Goal: Information Seeking & Learning: Learn about a topic

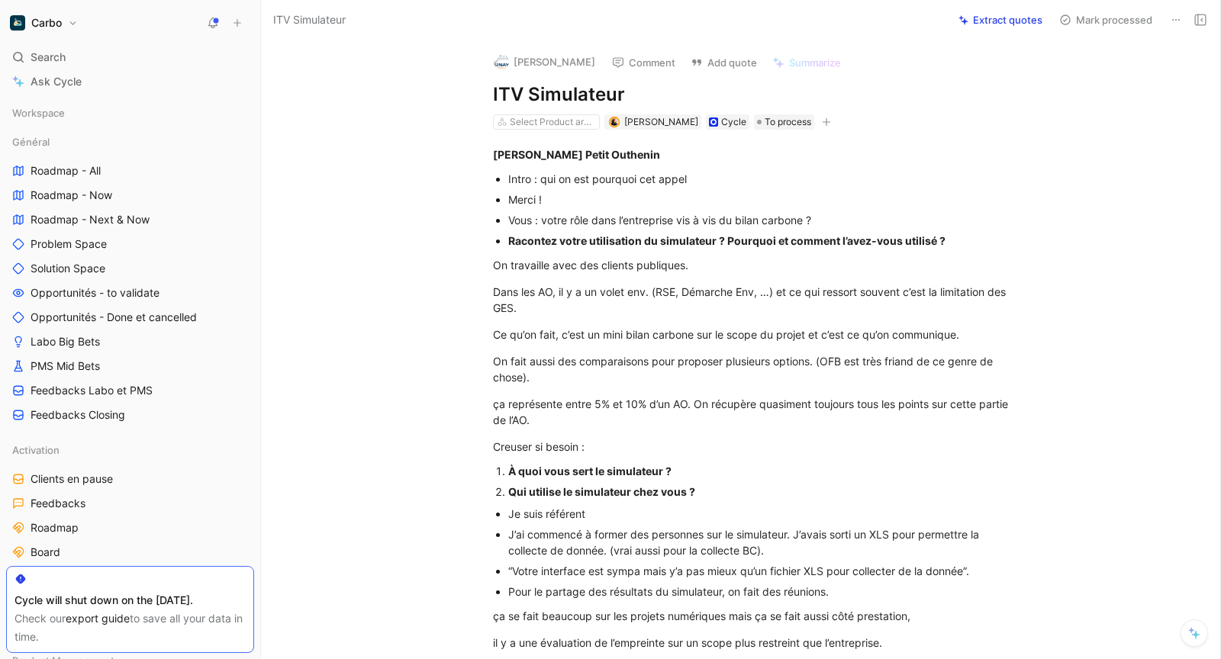
scroll to position [11, 0]
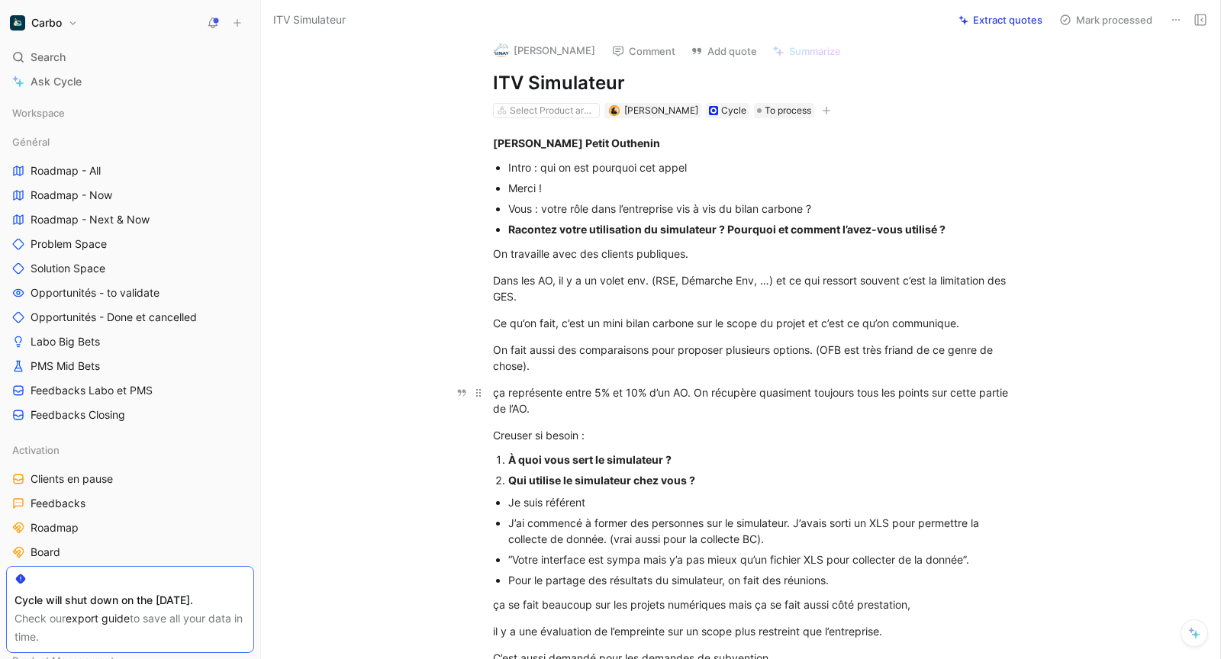
click at [623, 413] on div "ça représente entre 5% et 10% d’un AO. On récupère quasiment toujours tous les …" at bounding box center [757, 400] width 528 height 32
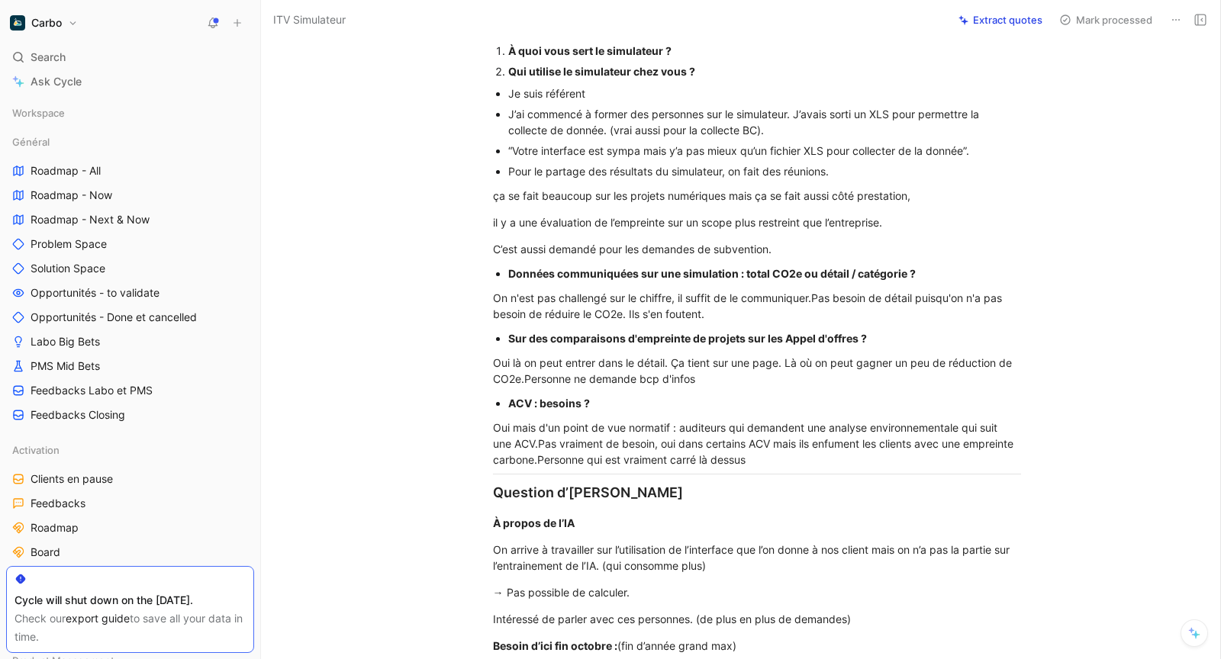
scroll to position [432, 0]
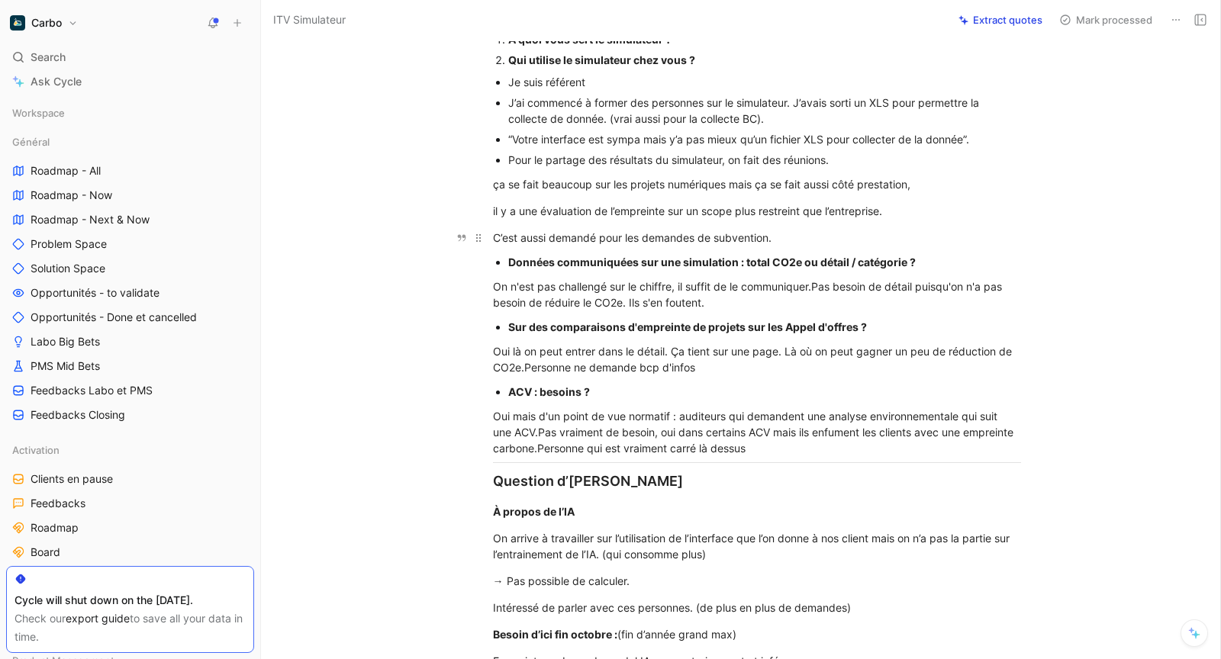
click at [841, 244] on div "C’est aussi demandé pour les demandes de subvention." at bounding box center [757, 238] width 528 height 16
click at [815, 292] on div "On n'est pas challengé sur le chiffre, il suffit de le communiquer.Pas besoin d…" at bounding box center [757, 294] width 528 height 32
click at [818, 302] on div "On n'est pas challengé sur le chiffre, il suffit de le communiquer un total. Pa…" at bounding box center [757, 294] width 528 height 32
click at [520, 364] on div "Oui là on peut entrer dans le détail. Ça tient sur une page. Là où on peut gagn…" at bounding box center [757, 359] width 528 height 32
click at [784, 371] on div "Oui là on peut entrer dans le détail. Ça tient sur une page. Là où on peut gagn…" at bounding box center [757, 359] width 528 height 32
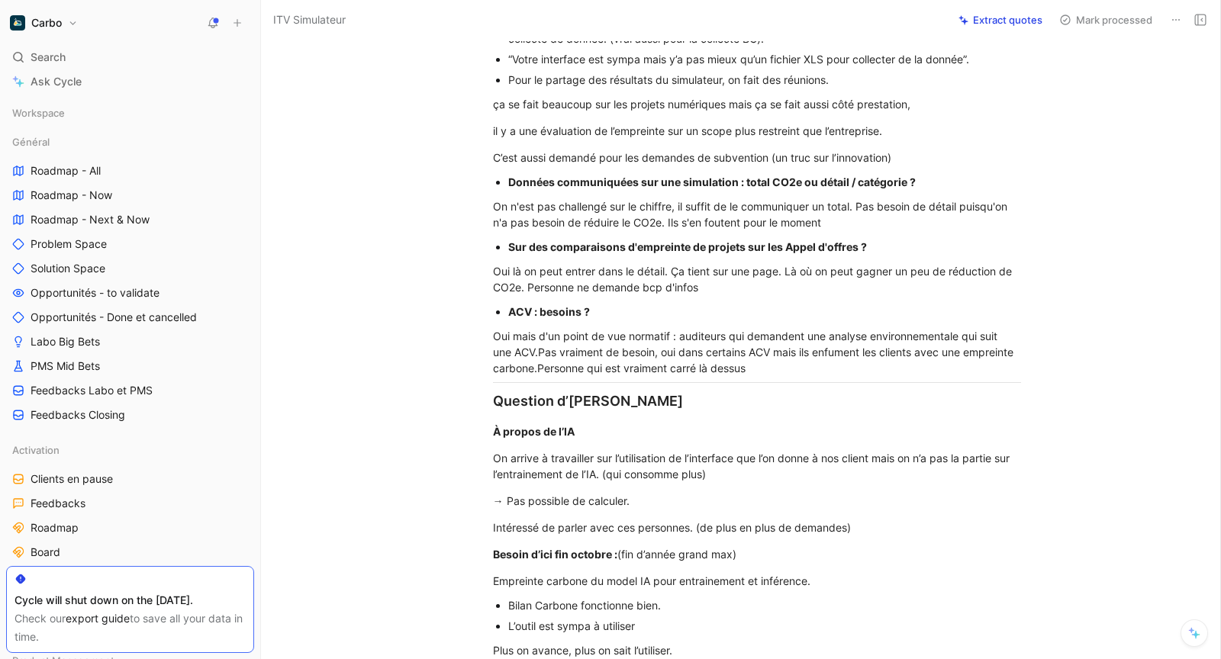
scroll to position [514, 0]
click at [532, 348] on div "Oui mais d'un point de vue normatif : auditeurs qui demandent une analyse envir…" at bounding box center [757, 350] width 528 height 48
click at [771, 349] on div "Oui mais d'un point de vue normatif : auditeurs qui demandent une analyse envir…" at bounding box center [757, 350] width 528 height 48
click at [539, 365] on div "Oui mais d'un point de vue normatif : auditeurs qui demandent une analyse envir…" at bounding box center [757, 350] width 528 height 48
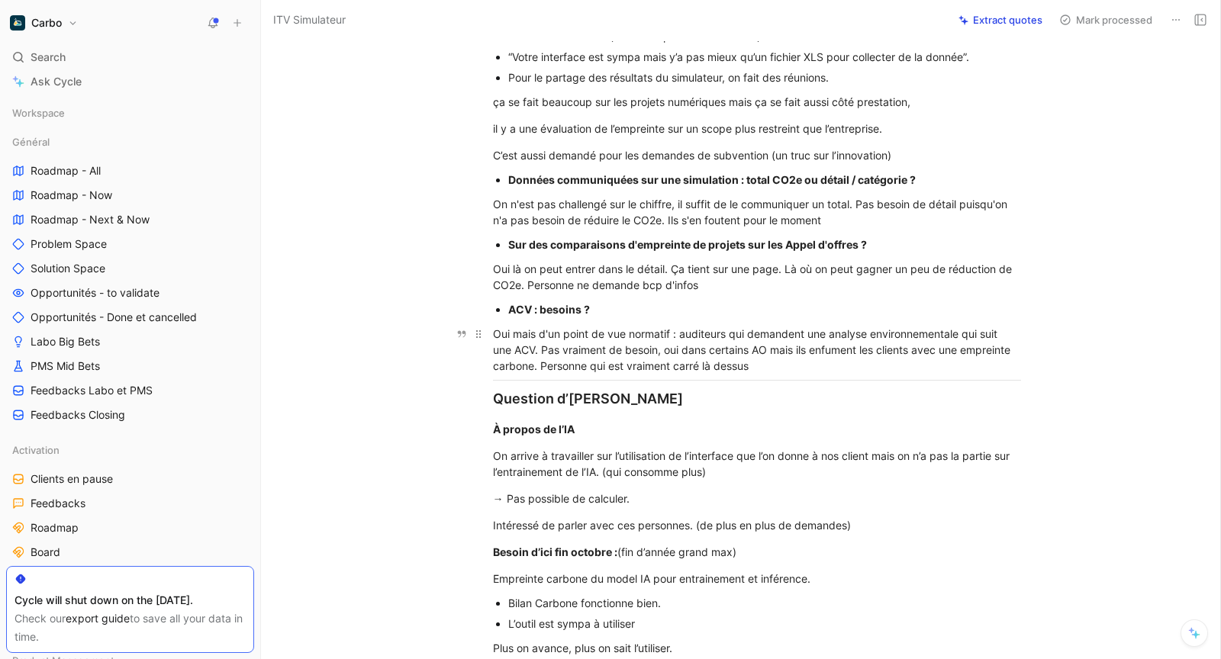
click at [798, 361] on div "Oui mais d'un point de vue normatif : auditeurs qui demandent une analyse envir…" at bounding box center [757, 350] width 528 height 48
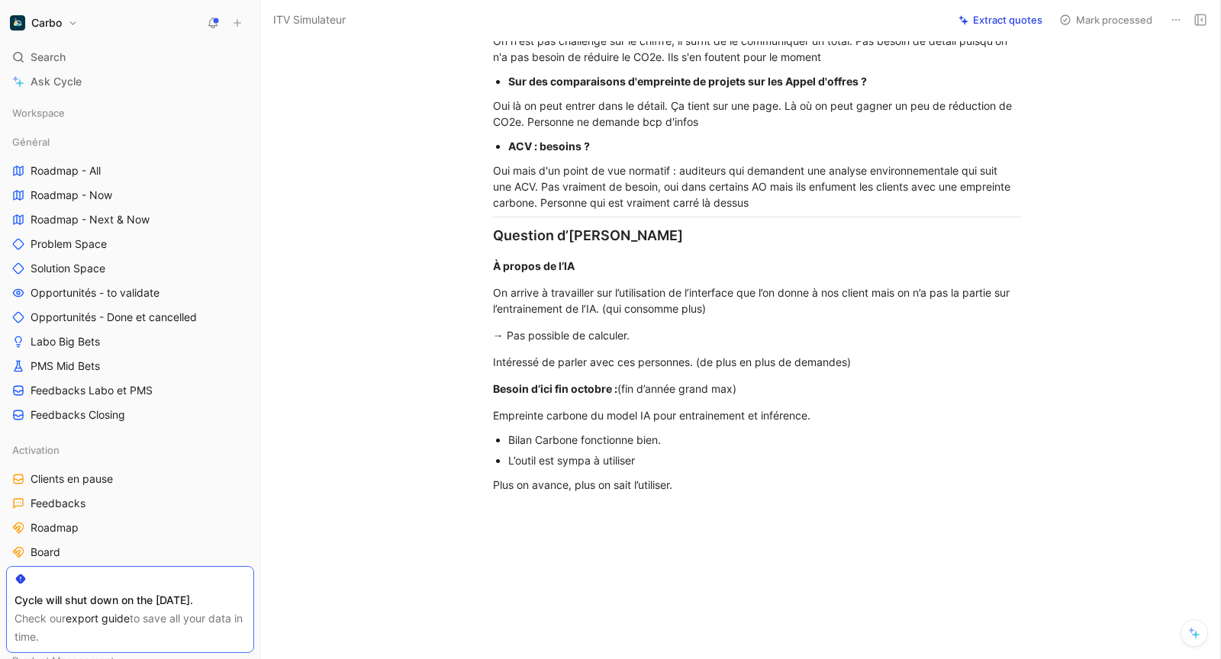
scroll to position [680, 0]
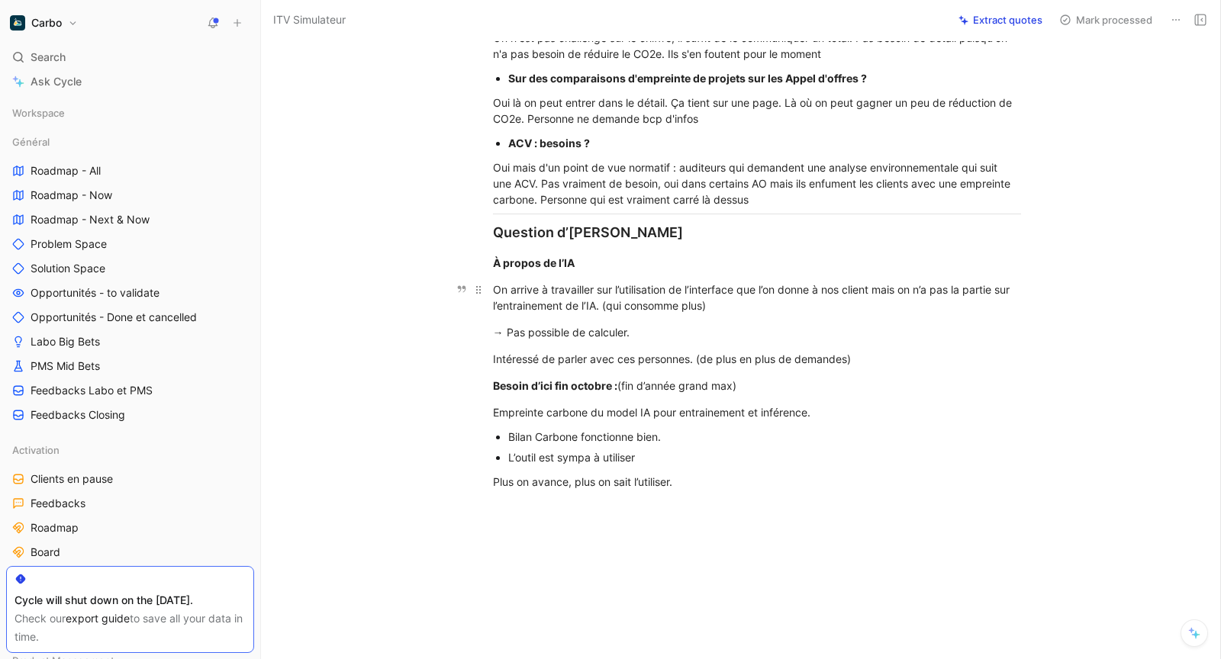
click at [689, 288] on div "On arrive à travailler sur l’utilisation de l’interface que l’on donne à nos cl…" at bounding box center [757, 298] width 528 height 32
drag, startPoint x: 557, startPoint y: 411, endPoint x: 701, endPoint y: 410, distance: 144.2
click at [701, 410] on div "Empreinte carbone du model IA pour entrainement et inférence." at bounding box center [757, 412] width 528 height 16
drag, startPoint x: 545, startPoint y: 434, endPoint x: 619, endPoint y: 434, distance: 74.0
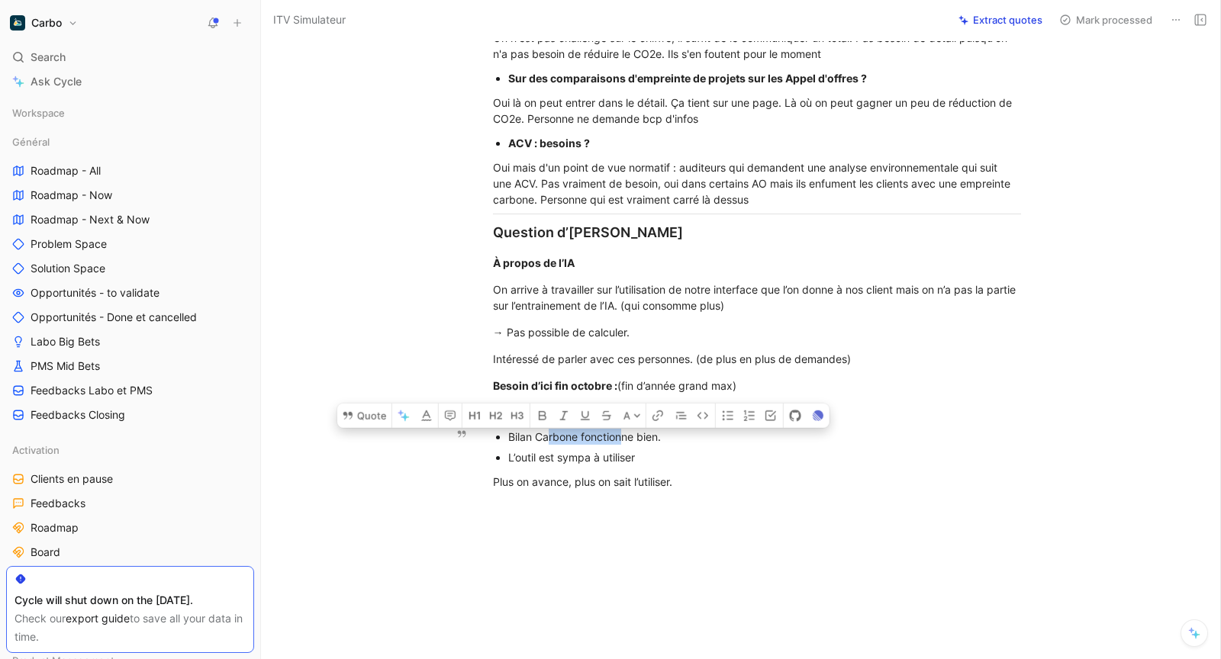
click at [619, 434] on div "Bilan Carbone fonctionne bien." at bounding box center [764, 437] width 513 height 16
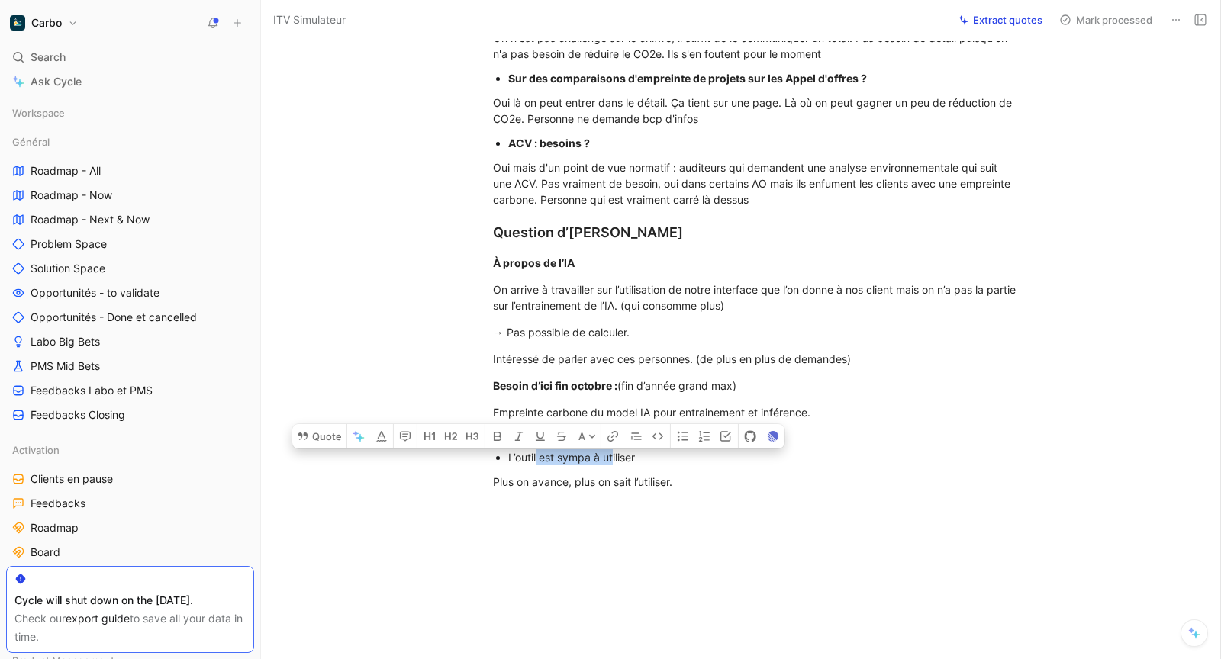
drag, startPoint x: 536, startPoint y: 462, endPoint x: 613, endPoint y: 462, distance: 76.3
click at [613, 462] on div "L’outil est sympa à utiliser" at bounding box center [764, 457] width 513 height 16
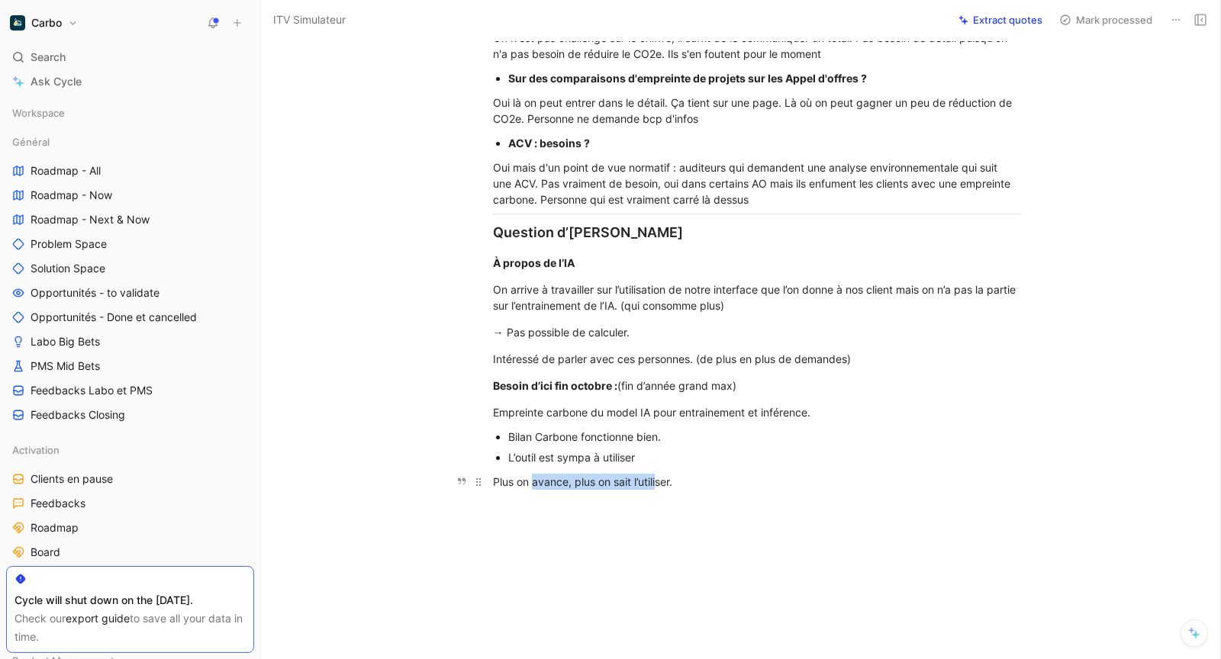
drag, startPoint x: 534, startPoint y: 487, endPoint x: 660, endPoint y: 487, distance: 125.9
click at [660, 487] on div "Plus on avance, plus on sait l’utiliser." at bounding box center [757, 482] width 528 height 16
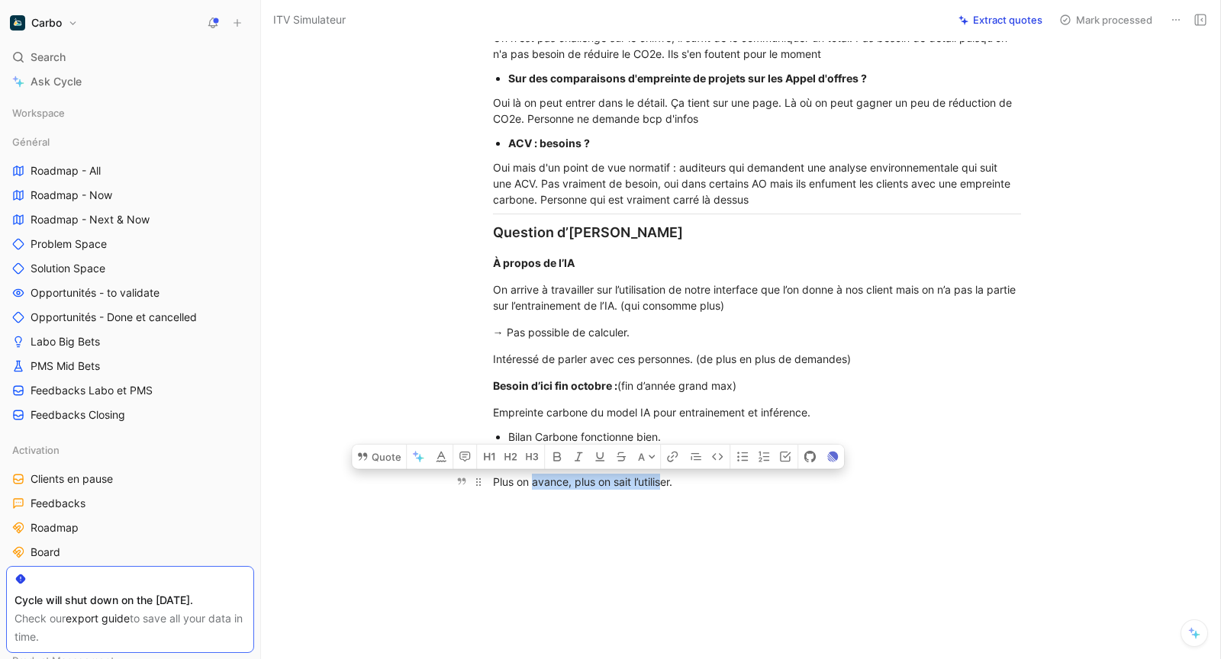
click at [660, 487] on div "Plus on avance, plus on sait l’utiliser." at bounding box center [757, 482] width 528 height 16
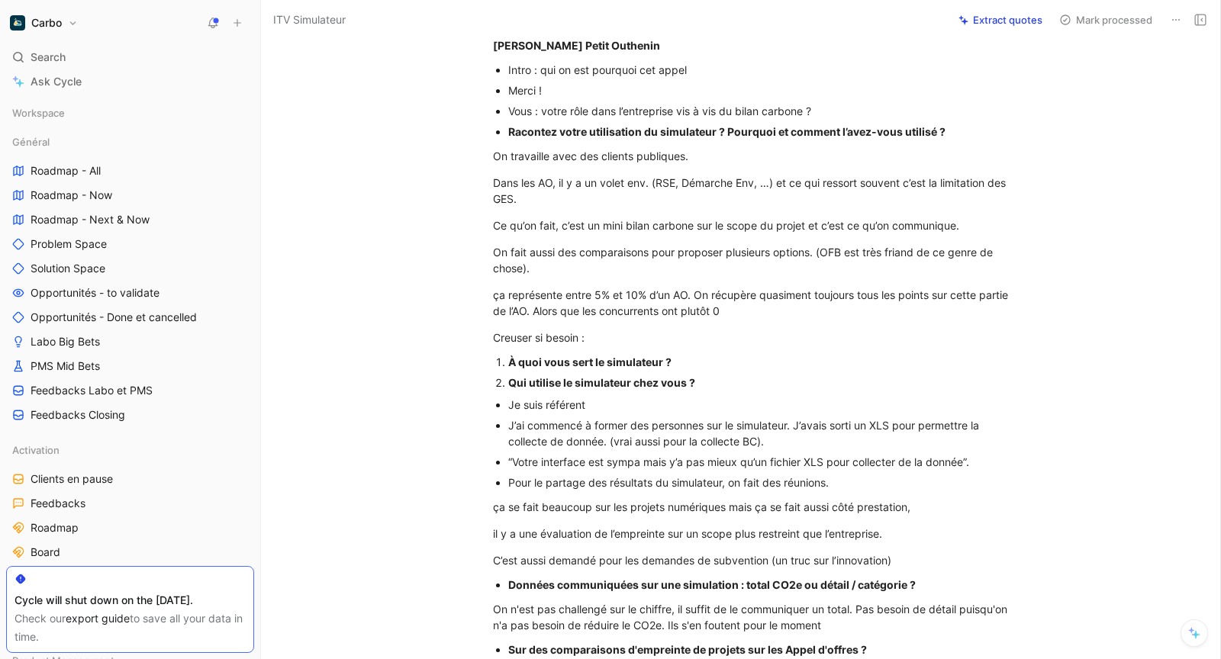
scroll to position [0, 0]
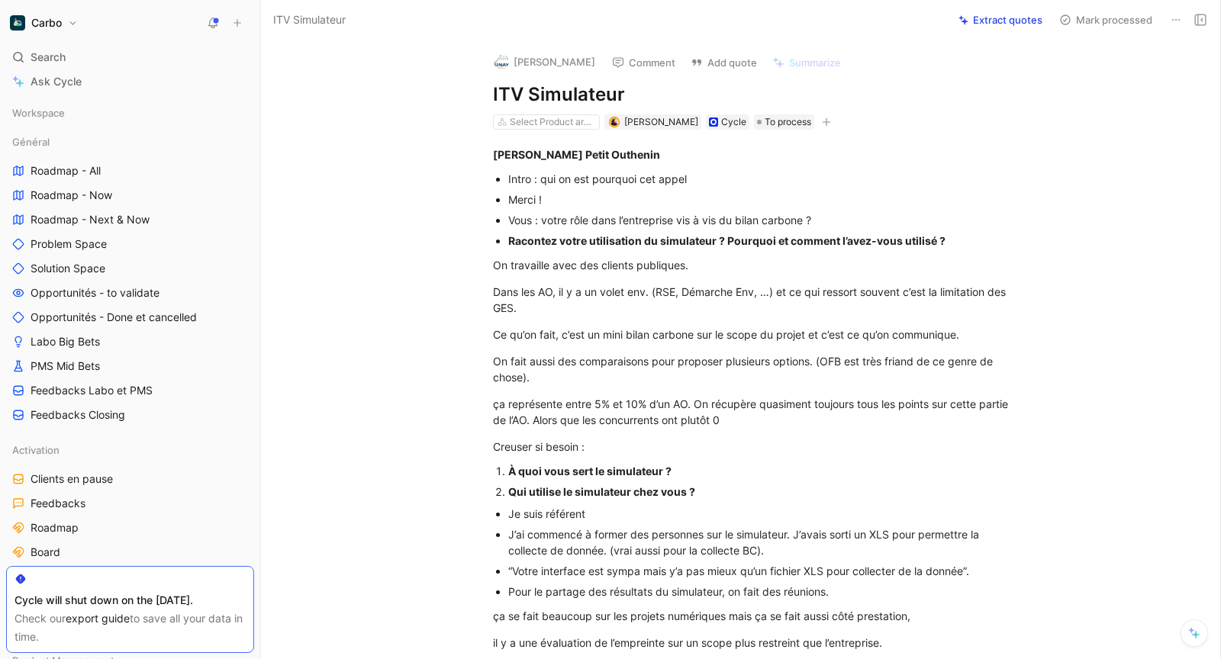
click at [831, 122] on icon "button" at bounding box center [826, 121] width 9 height 9
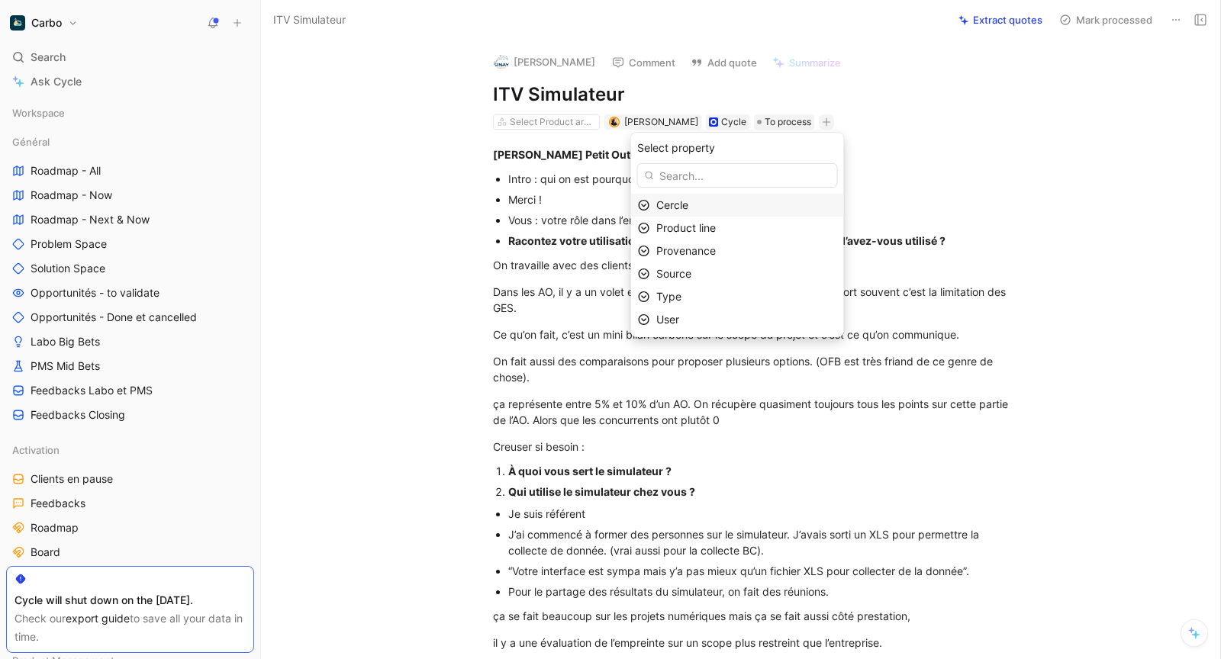
click at [739, 205] on div "Cercle" at bounding box center [746, 205] width 181 height 18
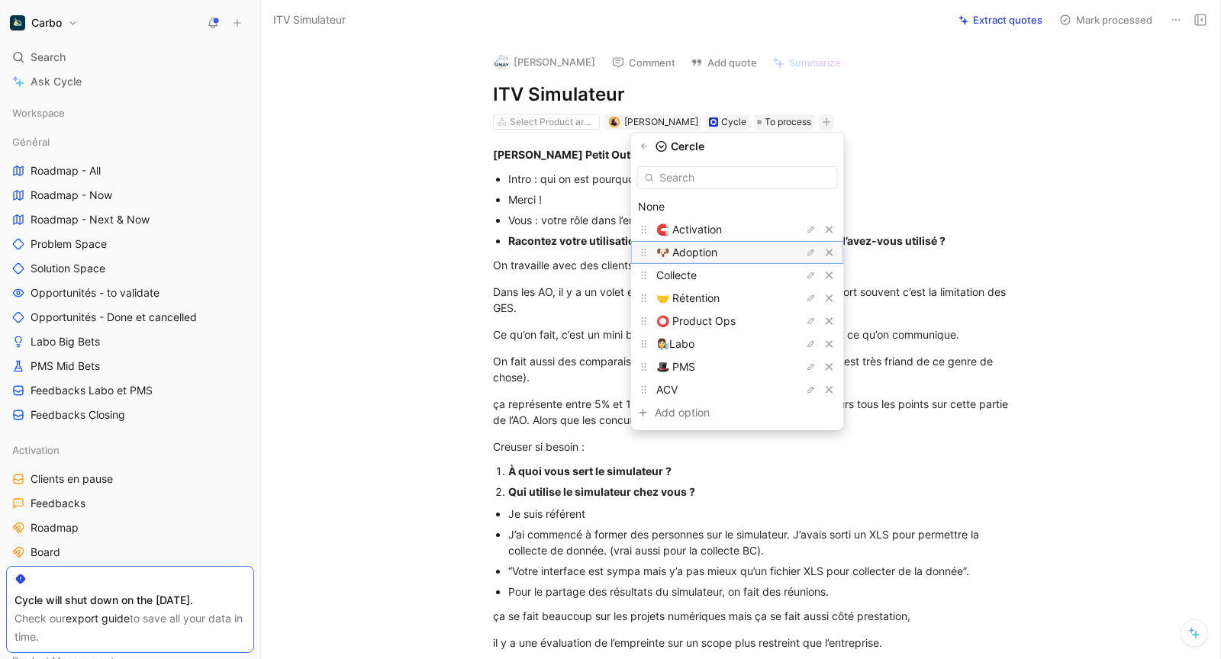
click at [740, 251] on div "🐶 Adoption" at bounding box center [713, 252] width 114 height 18
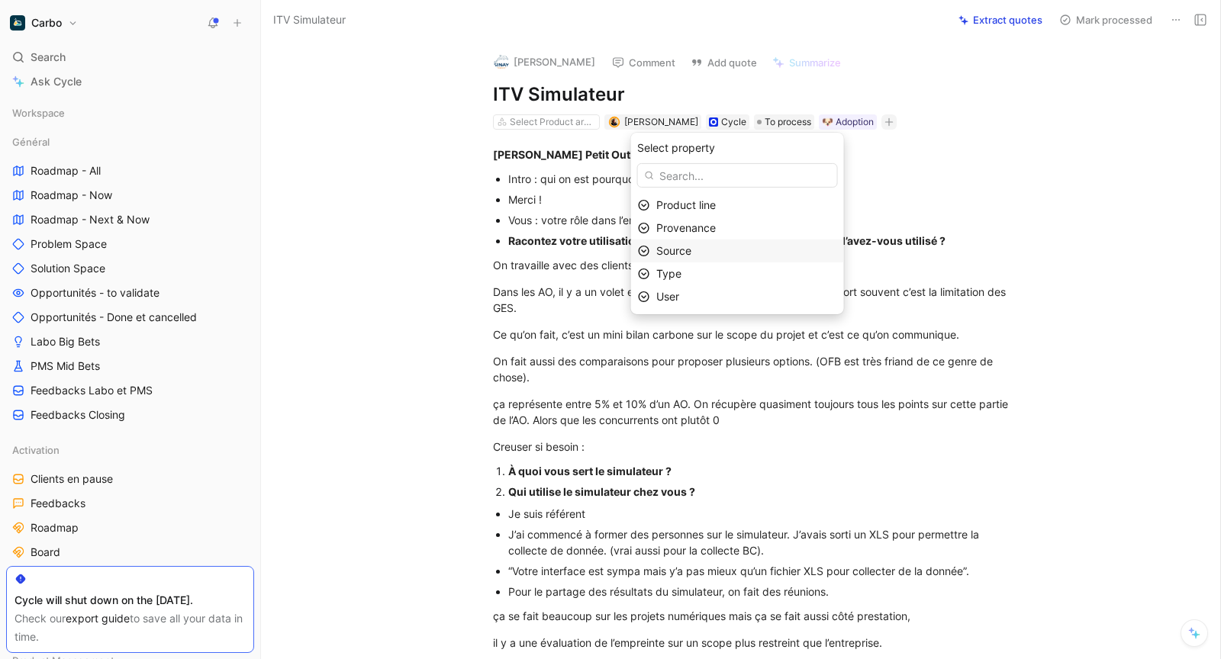
click at [709, 249] on div "Source" at bounding box center [746, 251] width 181 height 18
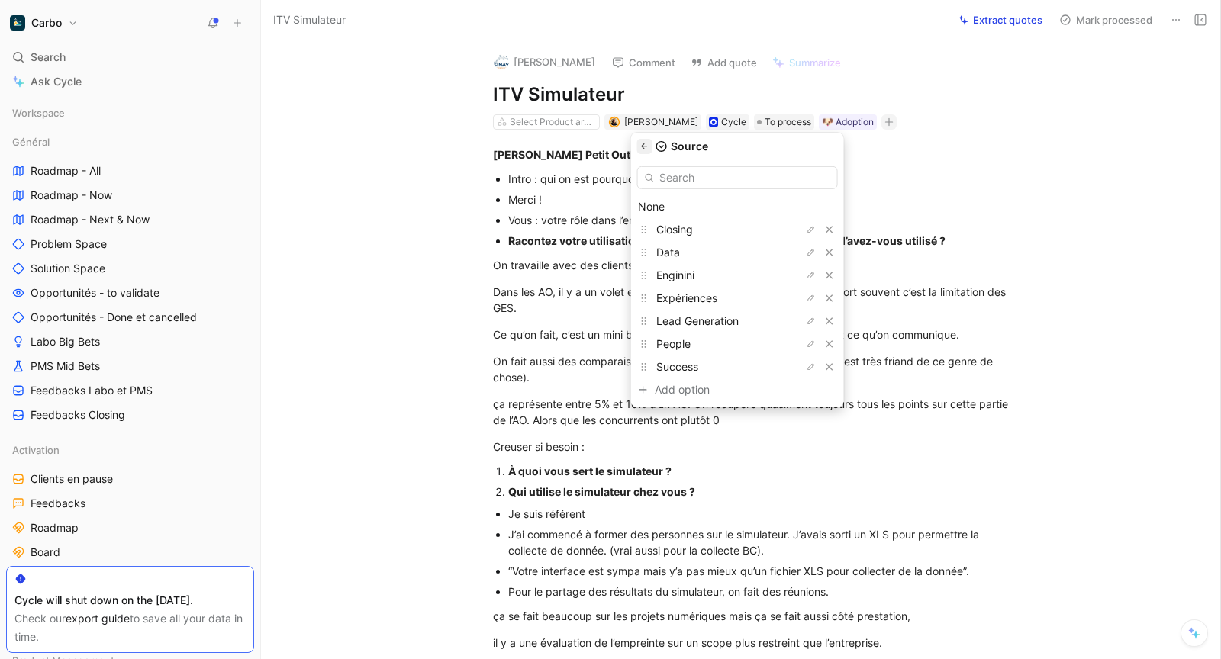
click at [647, 146] on icon "button" at bounding box center [644, 145] width 6 height 5
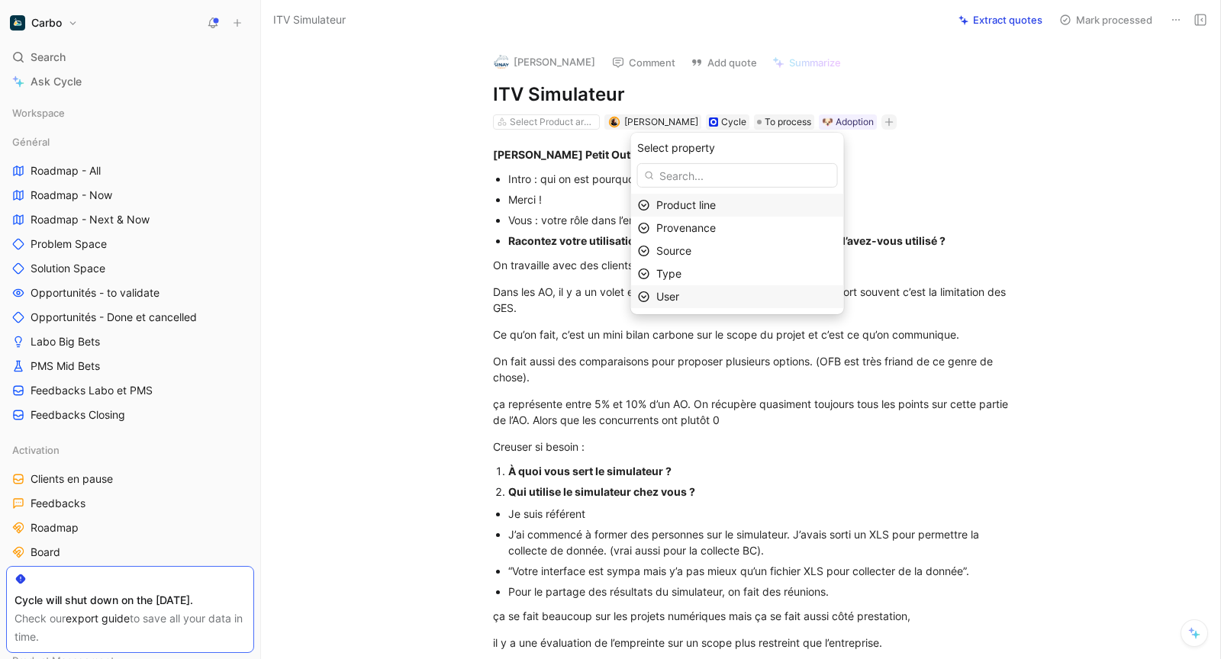
click at [679, 292] on span "User" at bounding box center [667, 296] width 23 height 13
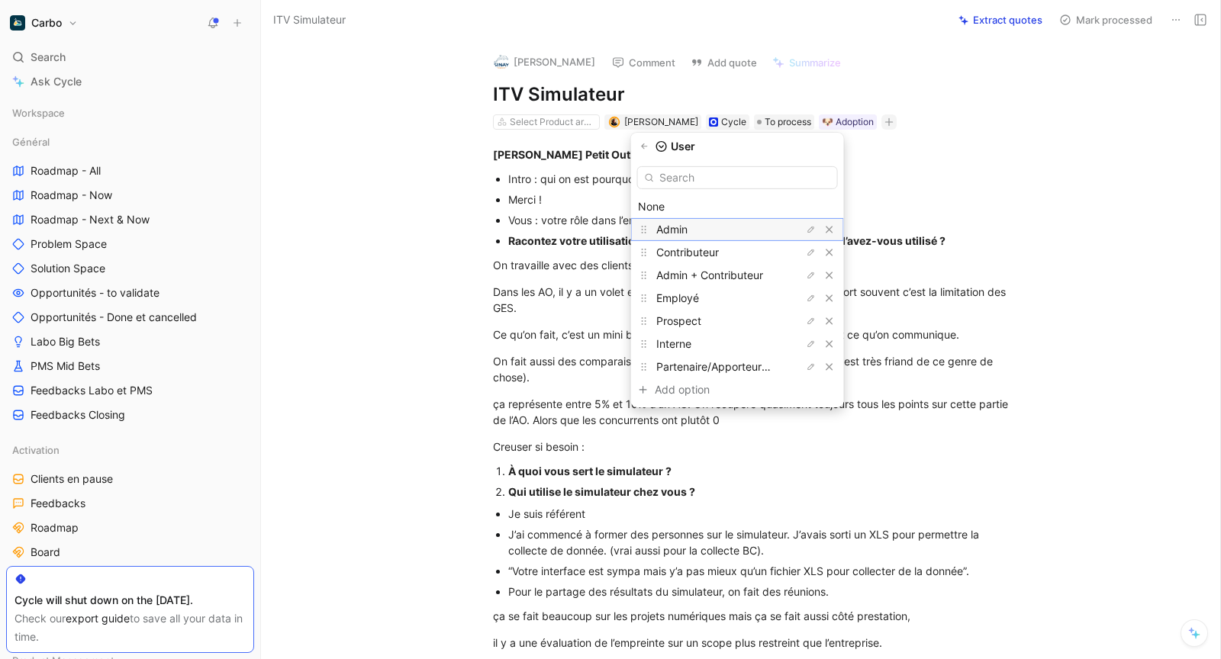
click at [687, 226] on span "Admin" at bounding box center [671, 229] width 31 height 13
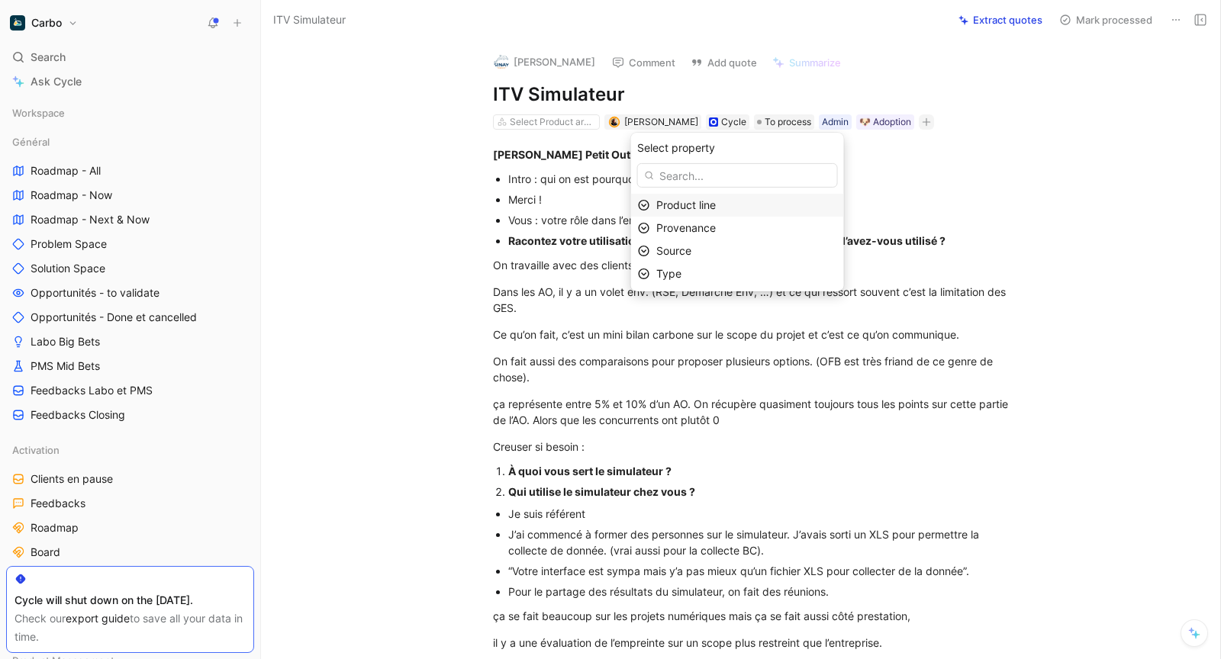
click at [732, 211] on div "Product line" at bounding box center [746, 205] width 181 height 18
